Goal: Navigation & Orientation: Find specific page/section

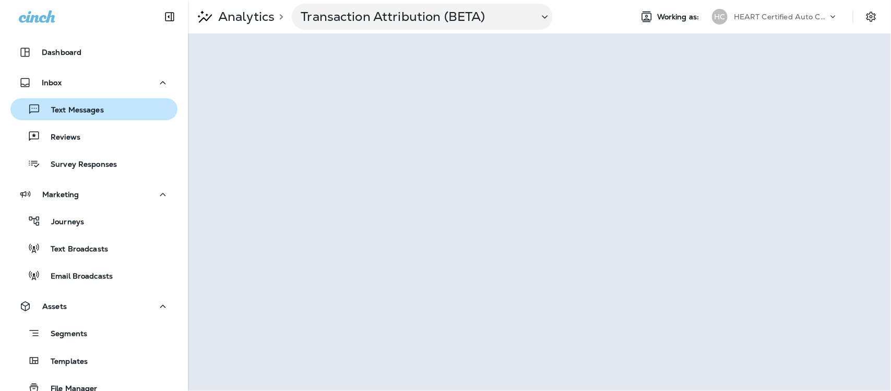
click at [75, 106] on p "Text Messages" at bounding box center [72, 110] width 63 height 10
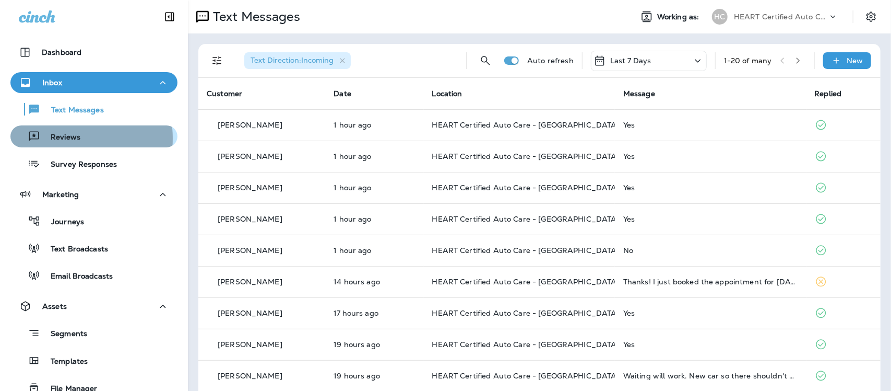
click at [66, 138] on p "Reviews" at bounding box center [60, 138] width 40 height 10
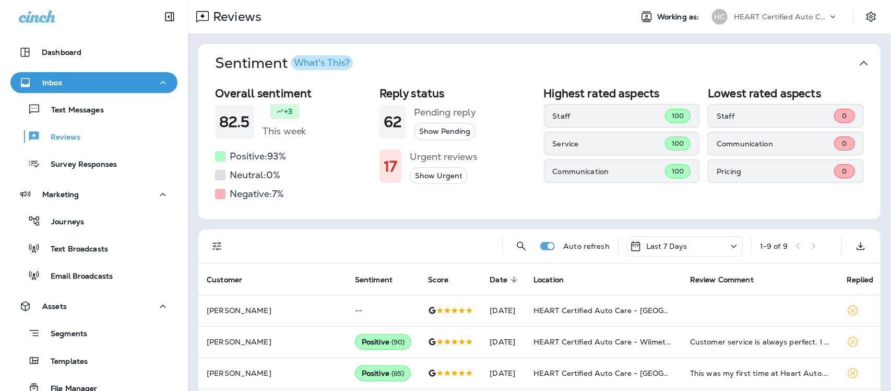
click at [860, 62] on icon "button" at bounding box center [864, 63] width 8 height 5
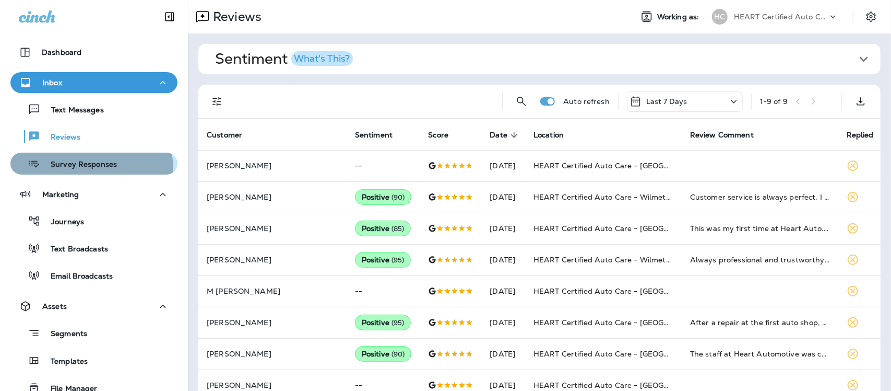
click at [90, 169] on p "Survey Responses" at bounding box center [78, 165] width 77 height 10
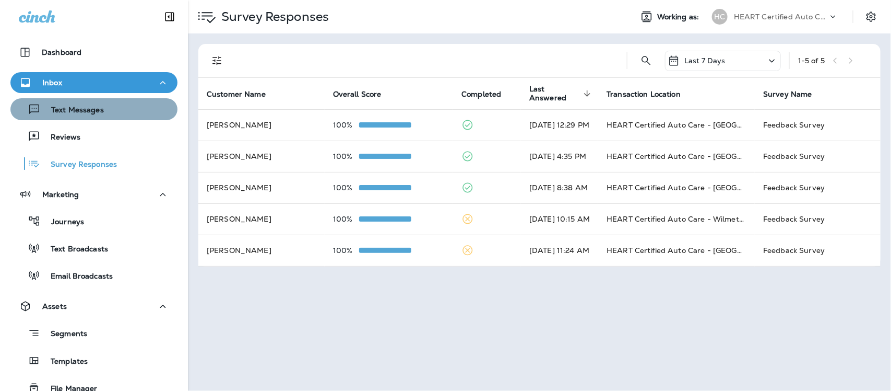
click at [115, 114] on div "Text Messages" at bounding box center [94, 109] width 159 height 16
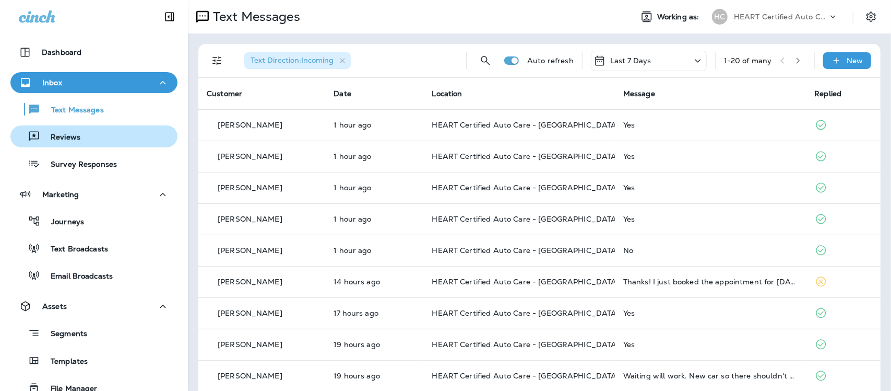
click at [66, 134] on p "Reviews" at bounding box center [60, 138] width 40 height 10
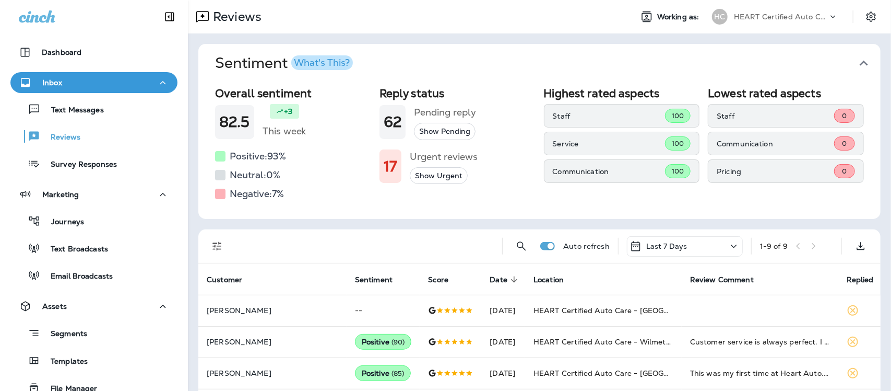
click at [860, 63] on icon "button" at bounding box center [864, 63] width 8 height 5
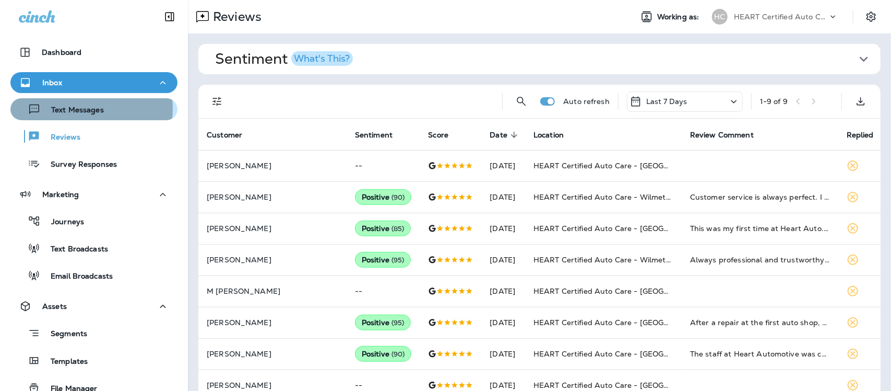
click at [87, 109] on p "Text Messages" at bounding box center [72, 110] width 63 height 10
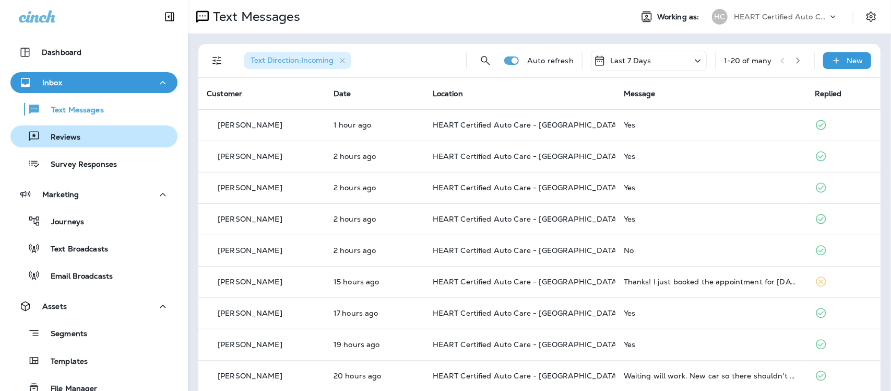
click at [88, 138] on div "Reviews" at bounding box center [94, 136] width 159 height 16
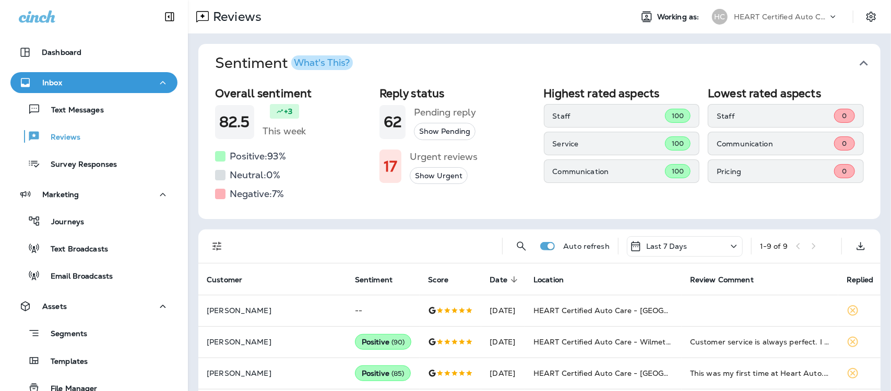
click at [856, 63] on icon "button" at bounding box center [864, 63] width 17 height 17
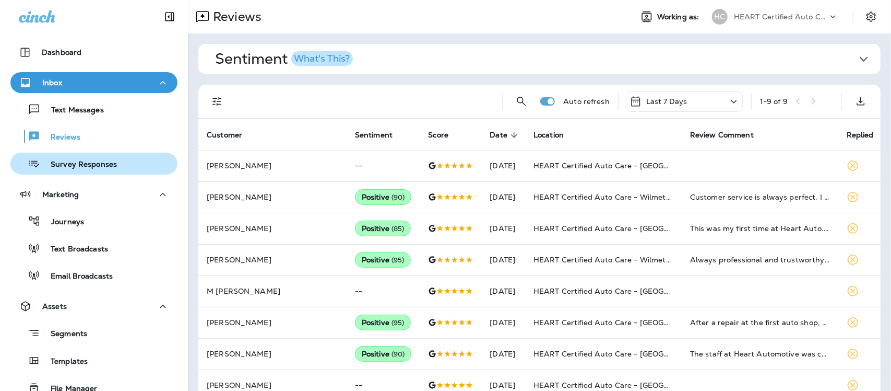
click at [66, 163] on p "Survey Responses" at bounding box center [78, 165] width 77 height 10
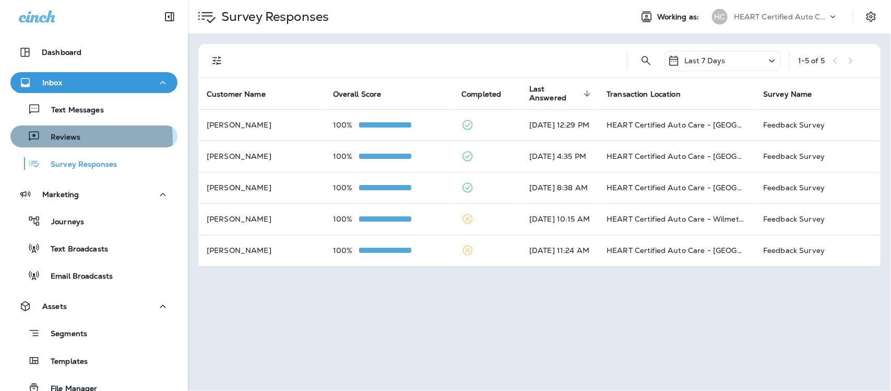
click at [56, 139] on p "Reviews" at bounding box center [60, 138] width 40 height 10
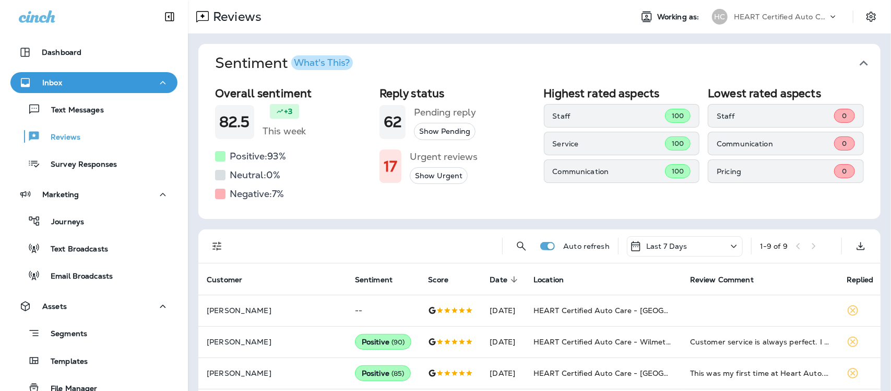
click at [856, 60] on icon "button" at bounding box center [864, 63] width 17 height 17
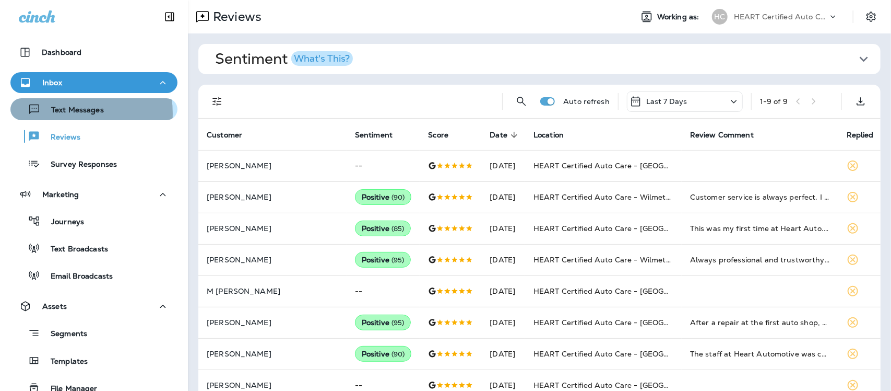
click at [61, 113] on p "Text Messages" at bounding box center [72, 110] width 63 height 10
